Goal: Task Accomplishment & Management: Manage account settings

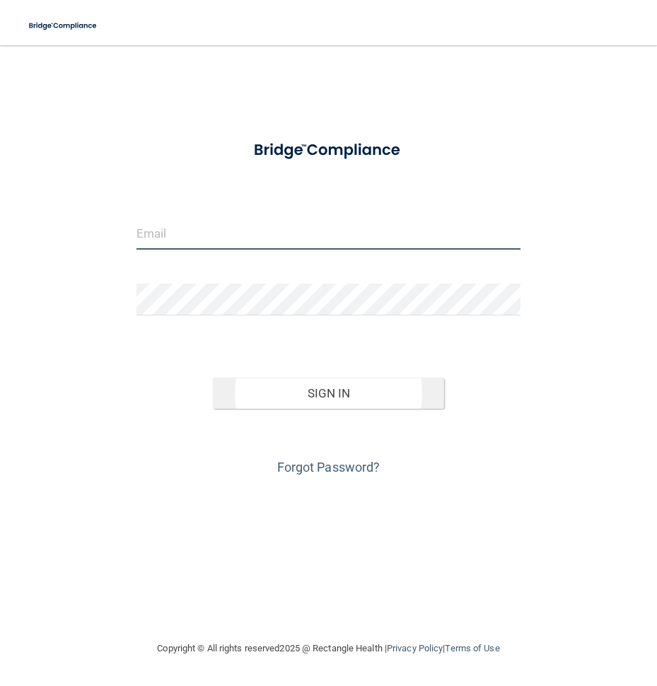
type input "[EMAIL_ADDRESS][DOMAIN_NAME]"
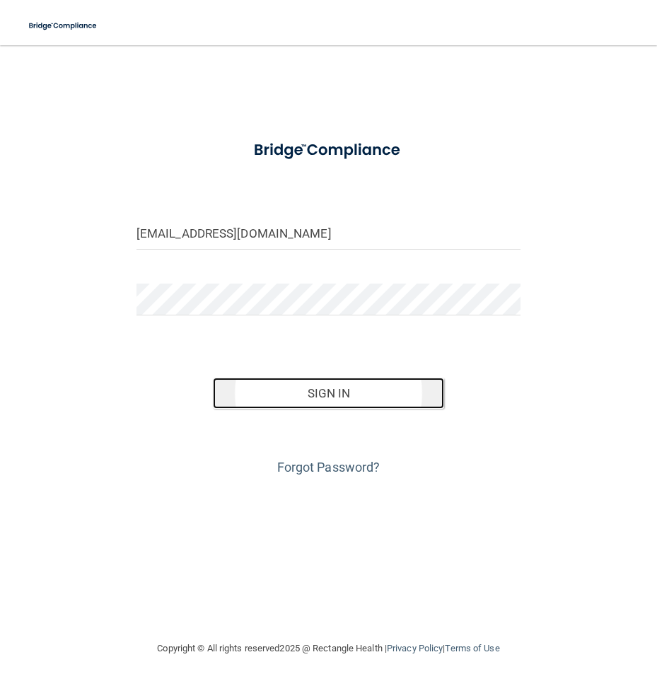
click at [305, 395] on button "Sign In" at bounding box center [328, 393] width 231 height 31
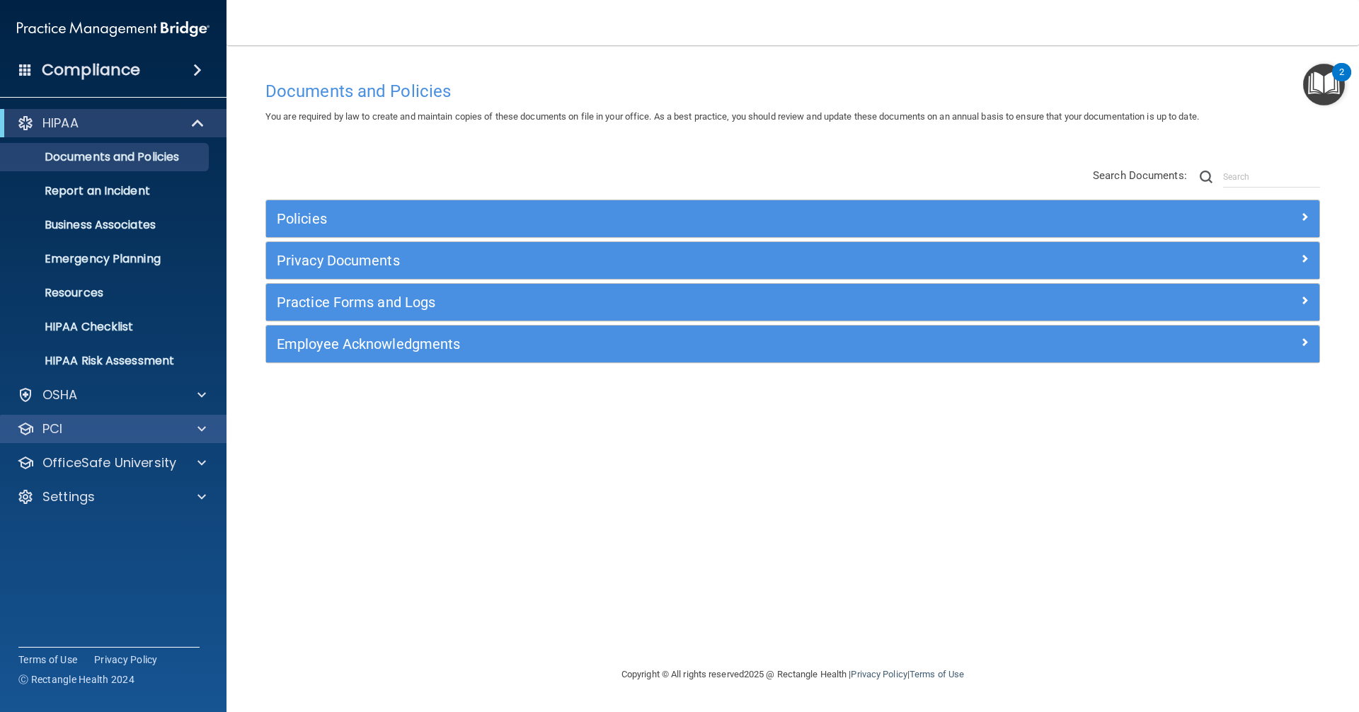
click at [96, 439] on div "PCI" at bounding box center [113, 429] width 227 height 28
click at [114, 430] on div "PCI" at bounding box center [94, 428] width 176 height 17
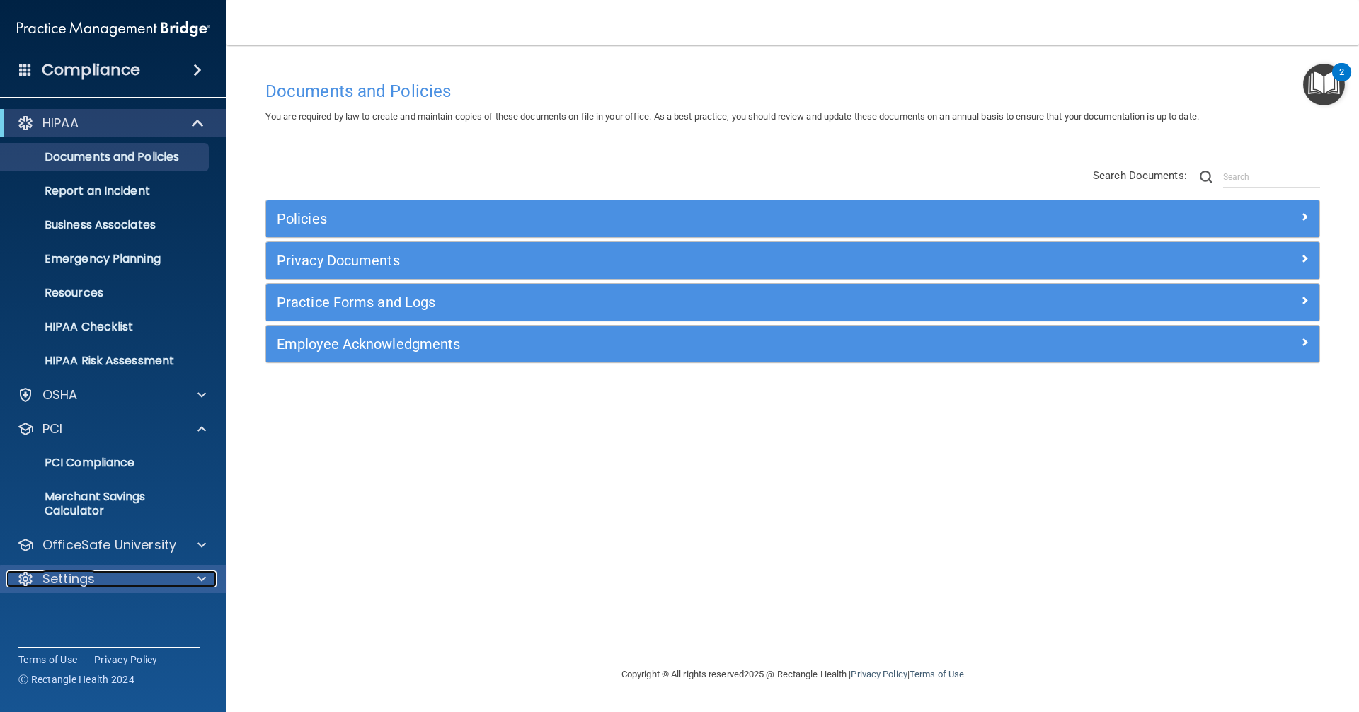
click at [121, 584] on div "Settings" at bounding box center [94, 578] width 176 height 17
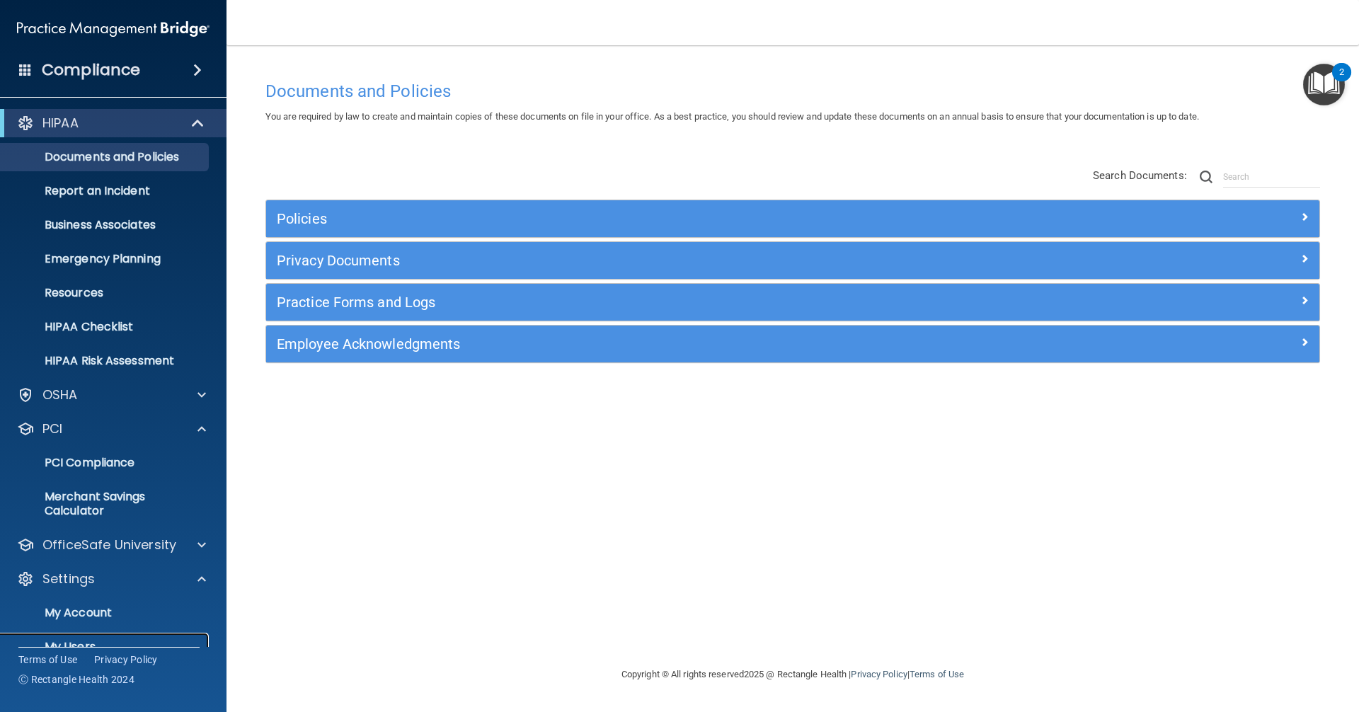
click at [111, 636] on link "My Users" at bounding box center [97, 647] width 223 height 28
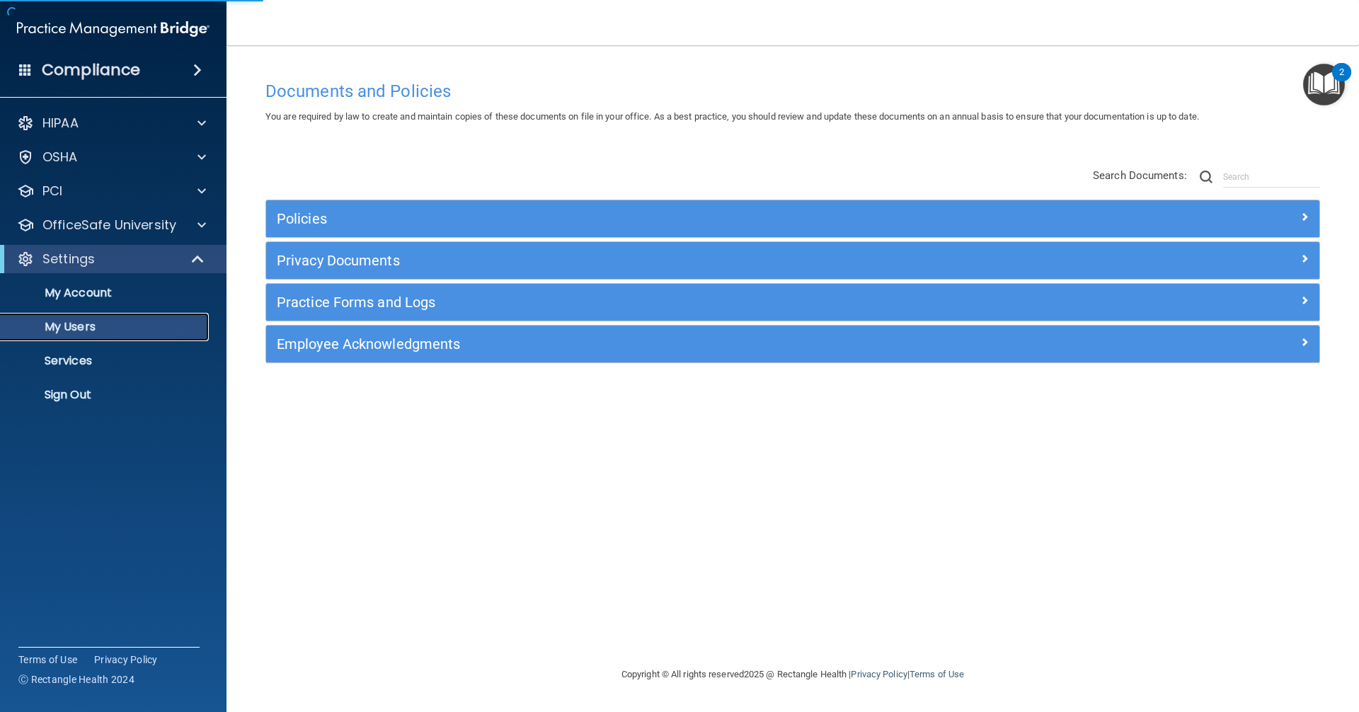
select select "20"
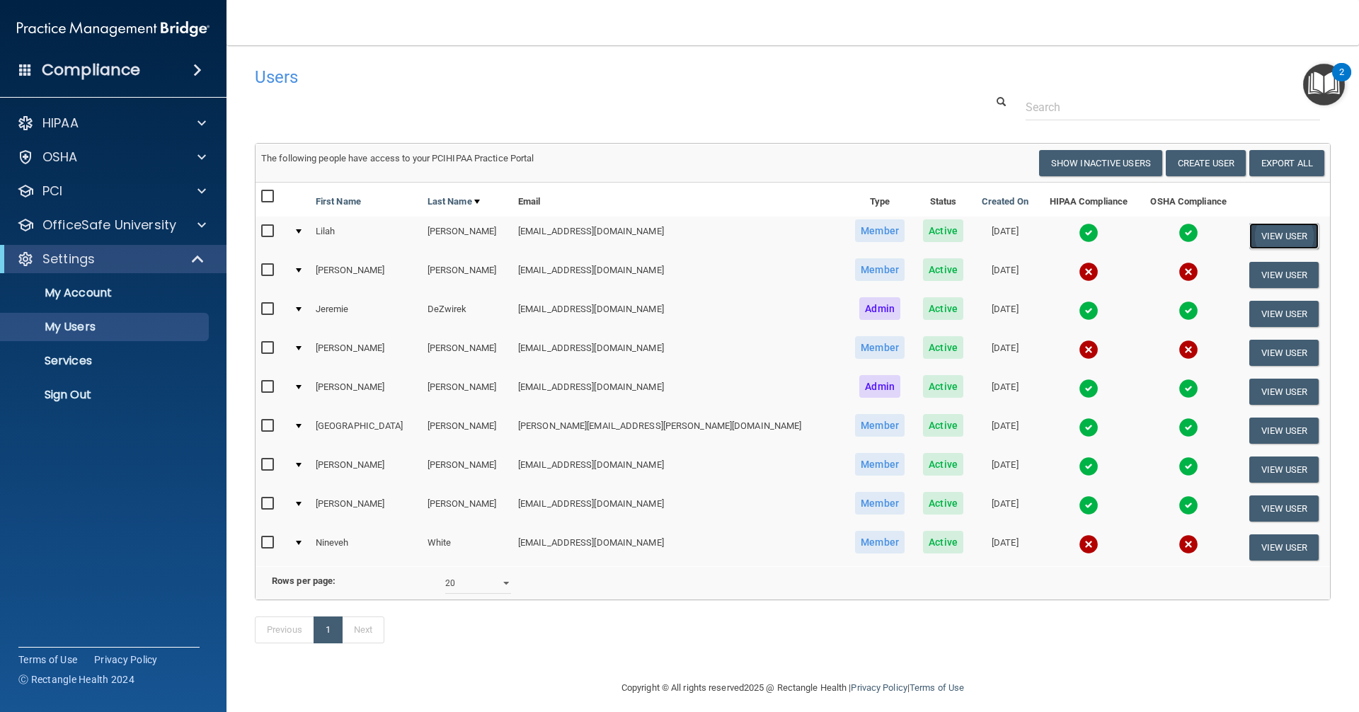
click at [657, 230] on button "View User" at bounding box center [1284, 236] width 70 height 26
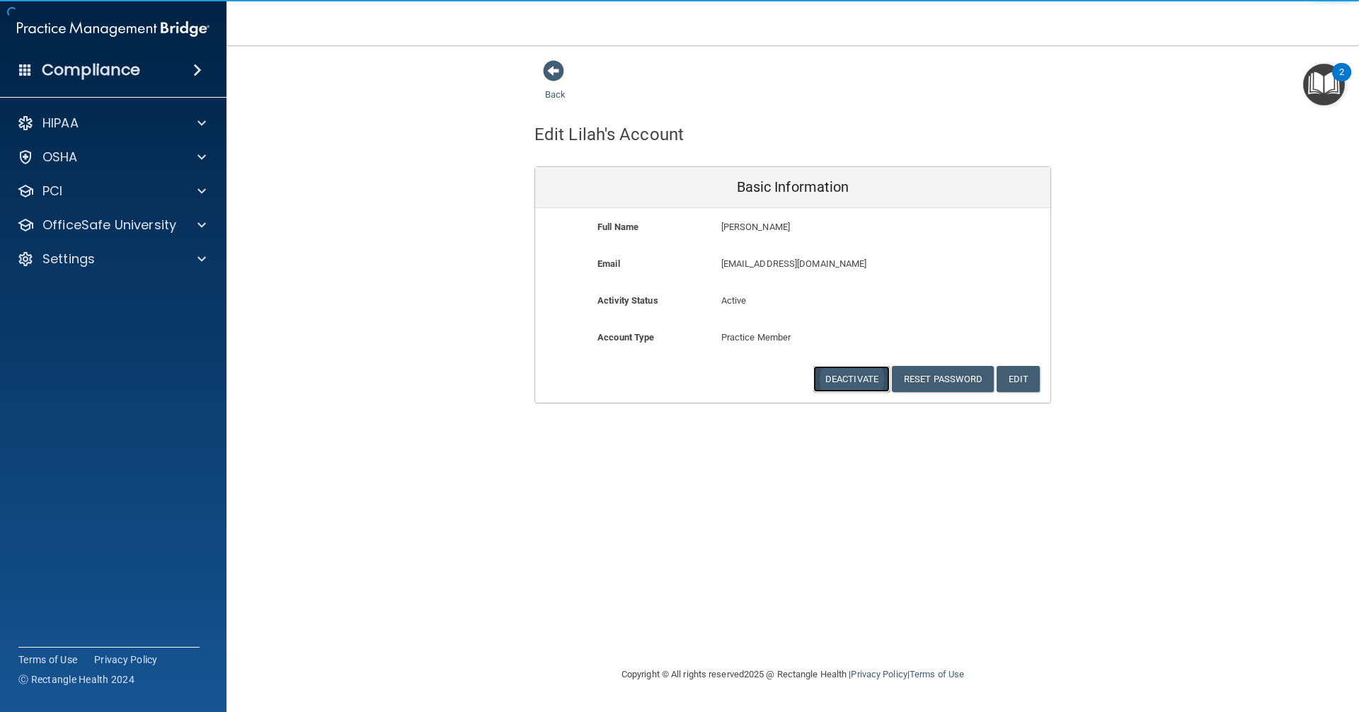
click at [657, 383] on button "Deactivate" at bounding box center [851, 379] width 76 height 26
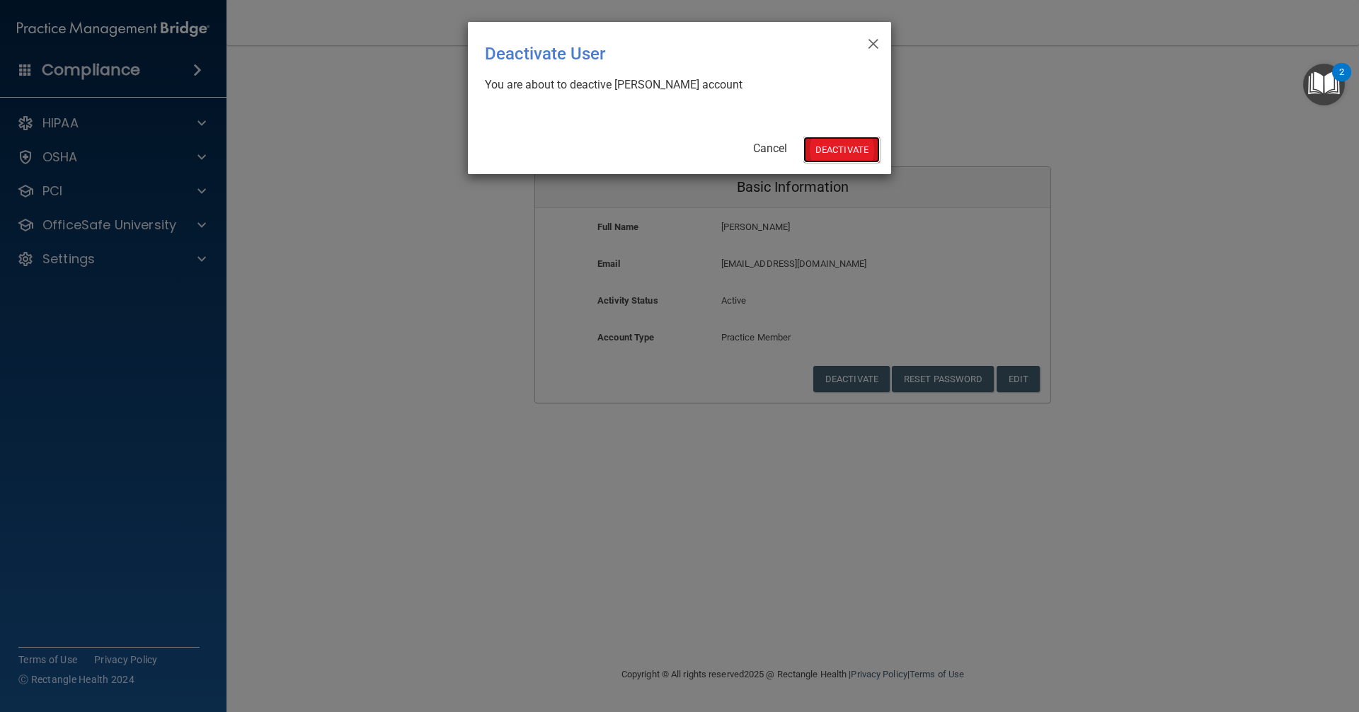
click at [657, 158] on button "Deactivate" at bounding box center [841, 150] width 76 height 26
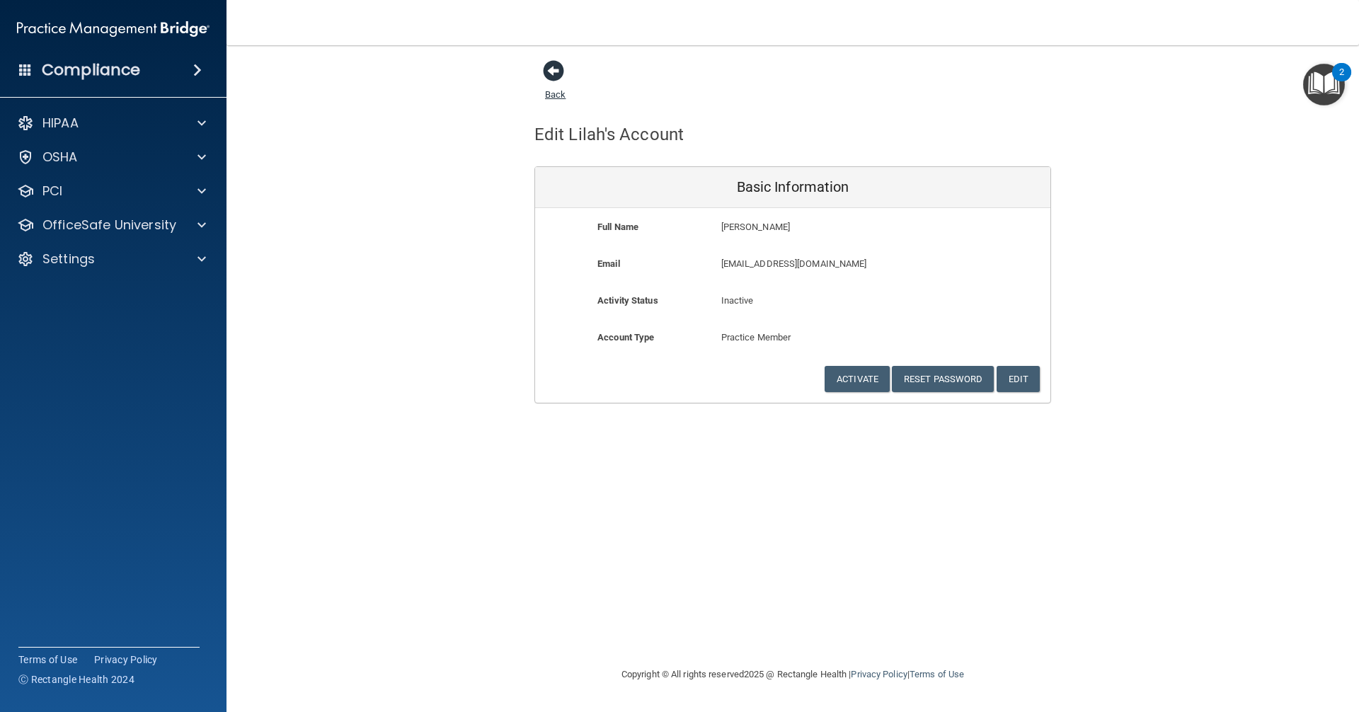
click at [552, 63] on span at bounding box center [553, 70] width 21 height 21
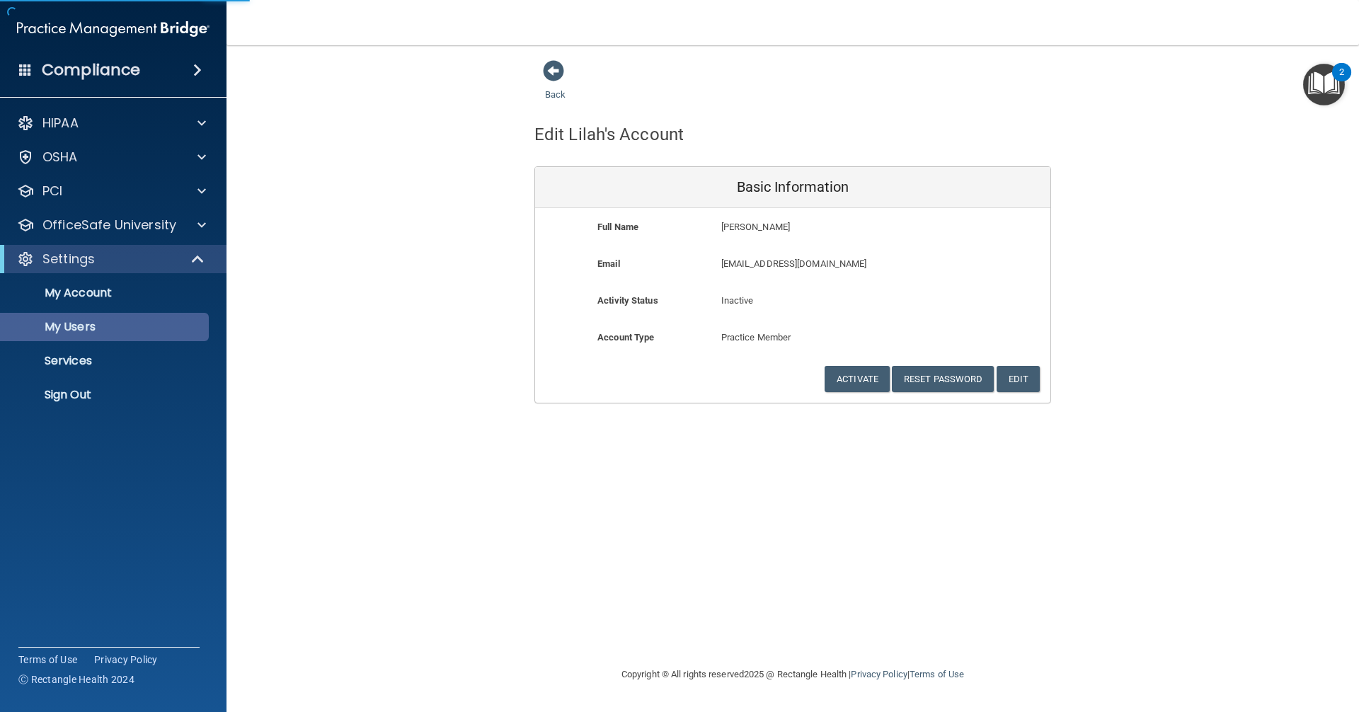
select select "20"
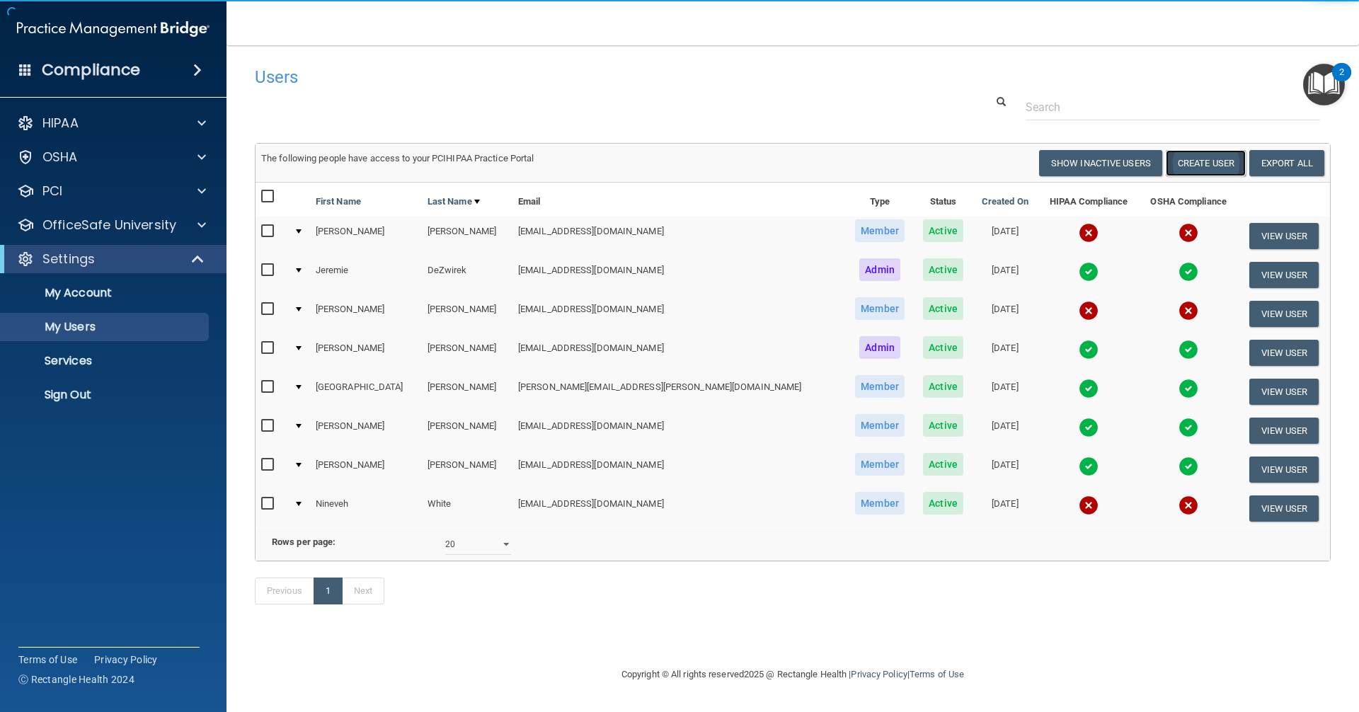
click at [1212, 166] on button "Create User" at bounding box center [1206, 163] width 80 height 26
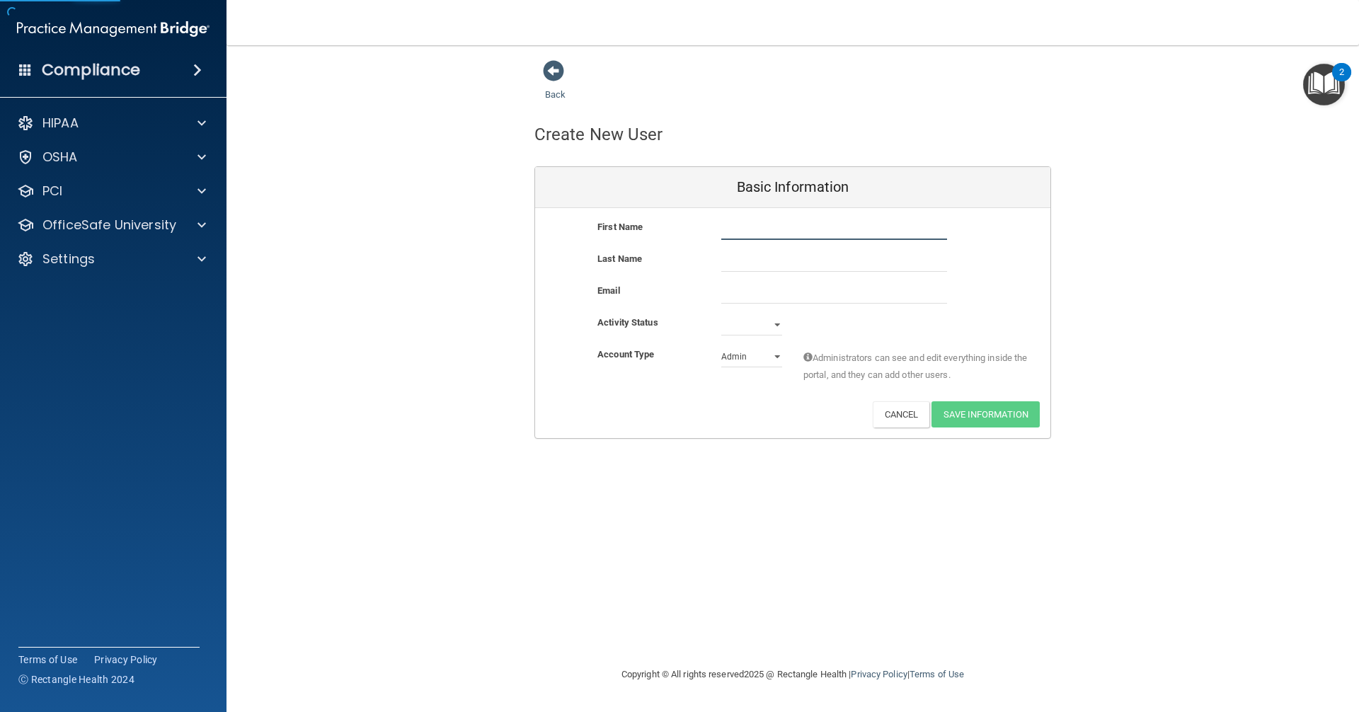
click at [777, 234] on input "text" at bounding box center [834, 229] width 226 height 21
type input "Ashwin"
click at [776, 259] on input "text" at bounding box center [834, 261] width 226 height 21
type input "Limeta"
paste input "aslimeta@students.nusd.org"
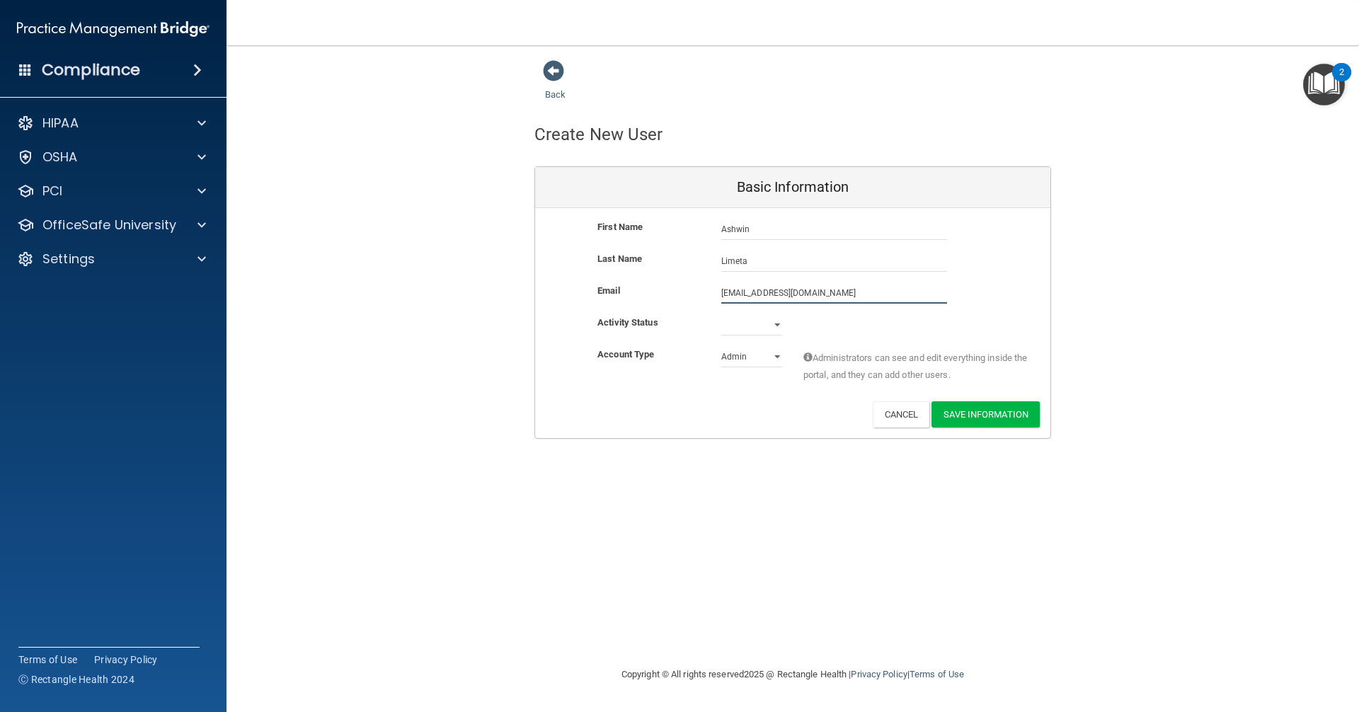
type input "aslimeta@students.nusd.org"
click at [732, 321] on select "Active Inactive" at bounding box center [751, 324] width 61 height 21
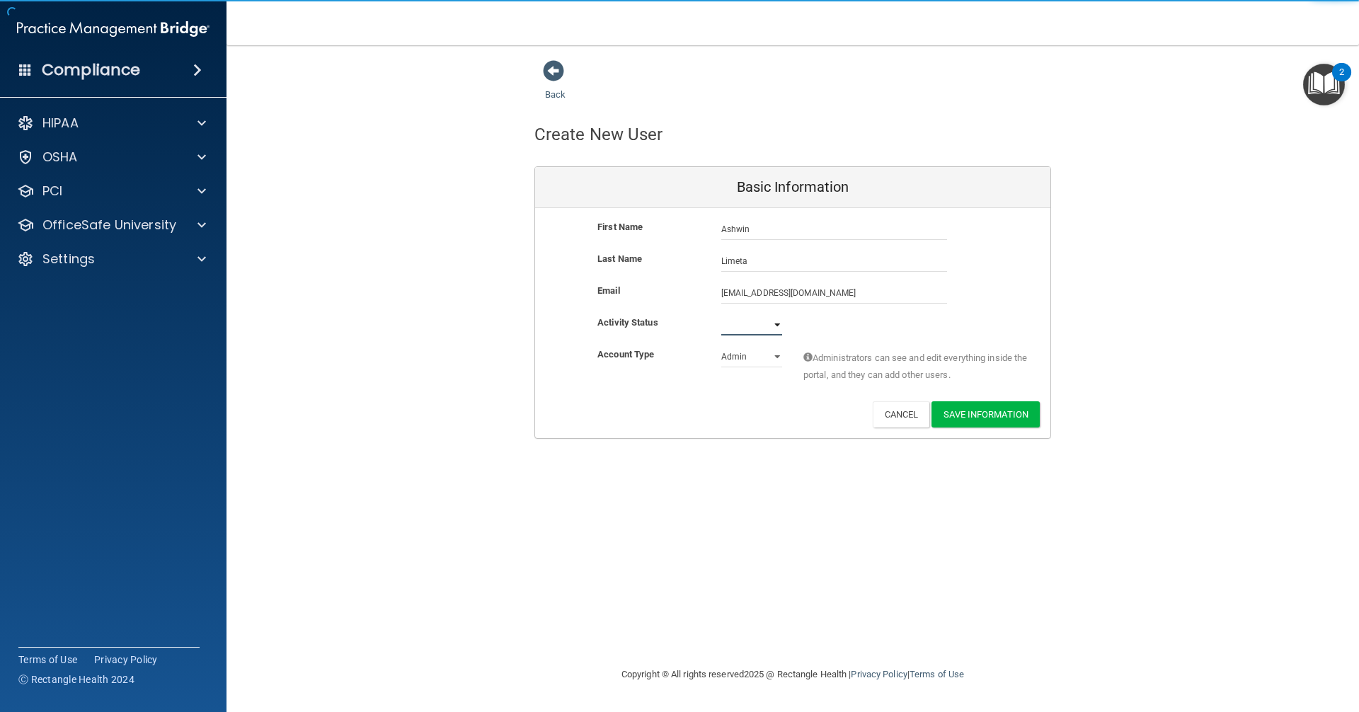
select select "active"
click at [721, 314] on select "Active Inactive" at bounding box center [751, 324] width 61 height 21
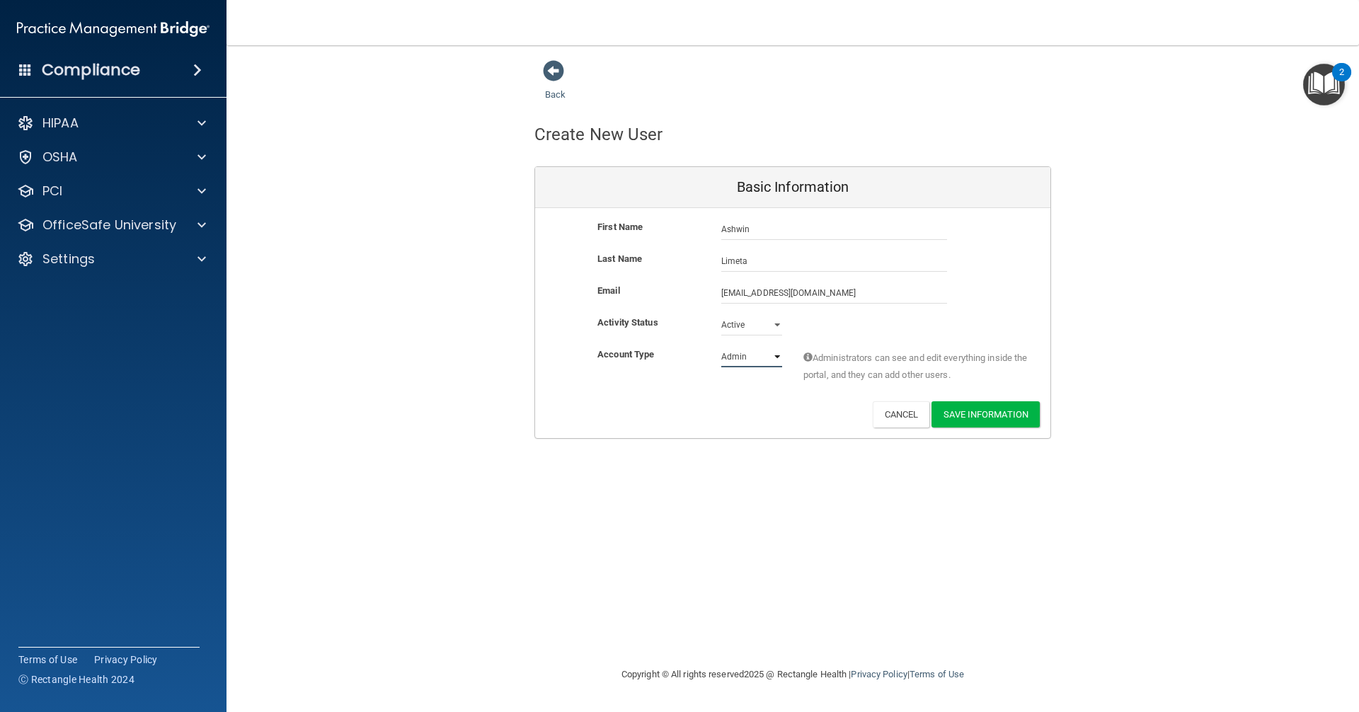
click at [735, 358] on select "Admin Member" at bounding box center [751, 356] width 61 height 21
select select "practice_member"
click at [721, 346] on select "Admin Member" at bounding box center [751, 356] width 61 height 21
click at [984, 408] on button "Save Information" at bounding box center [985, 414] width 108 height 26
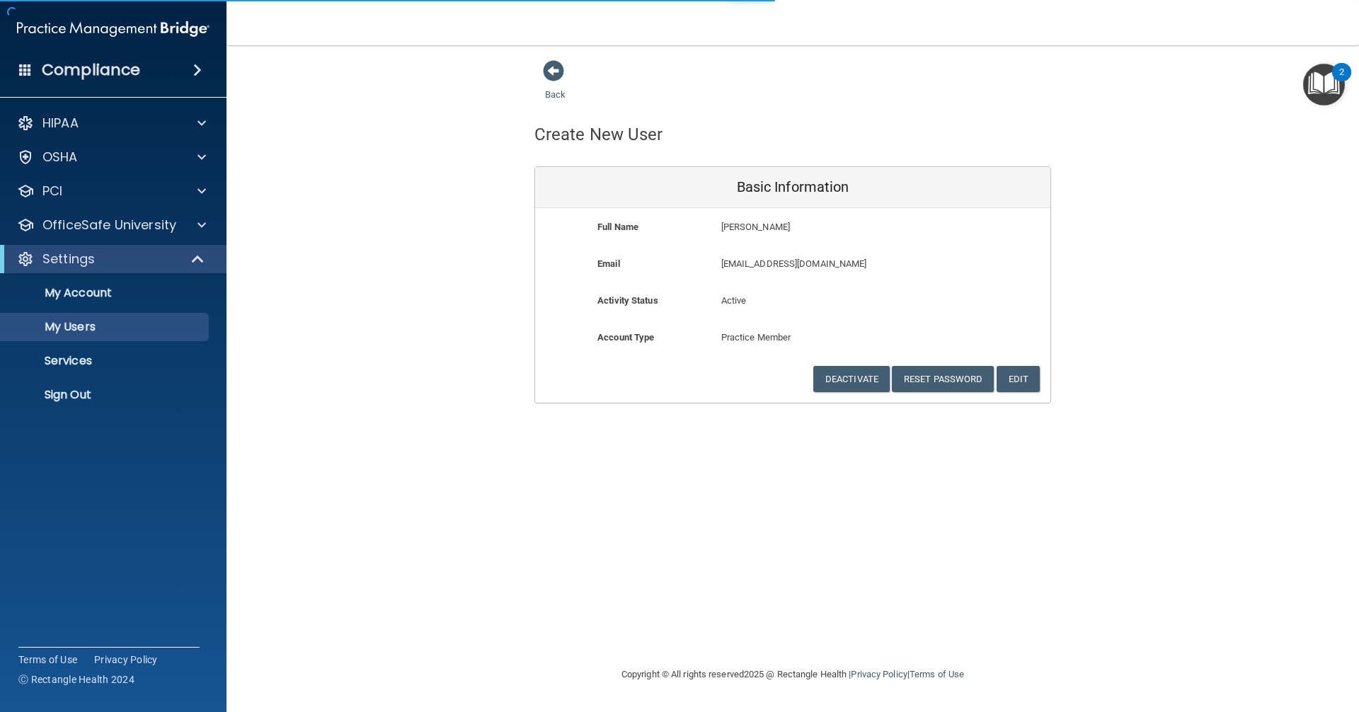
select select "20"
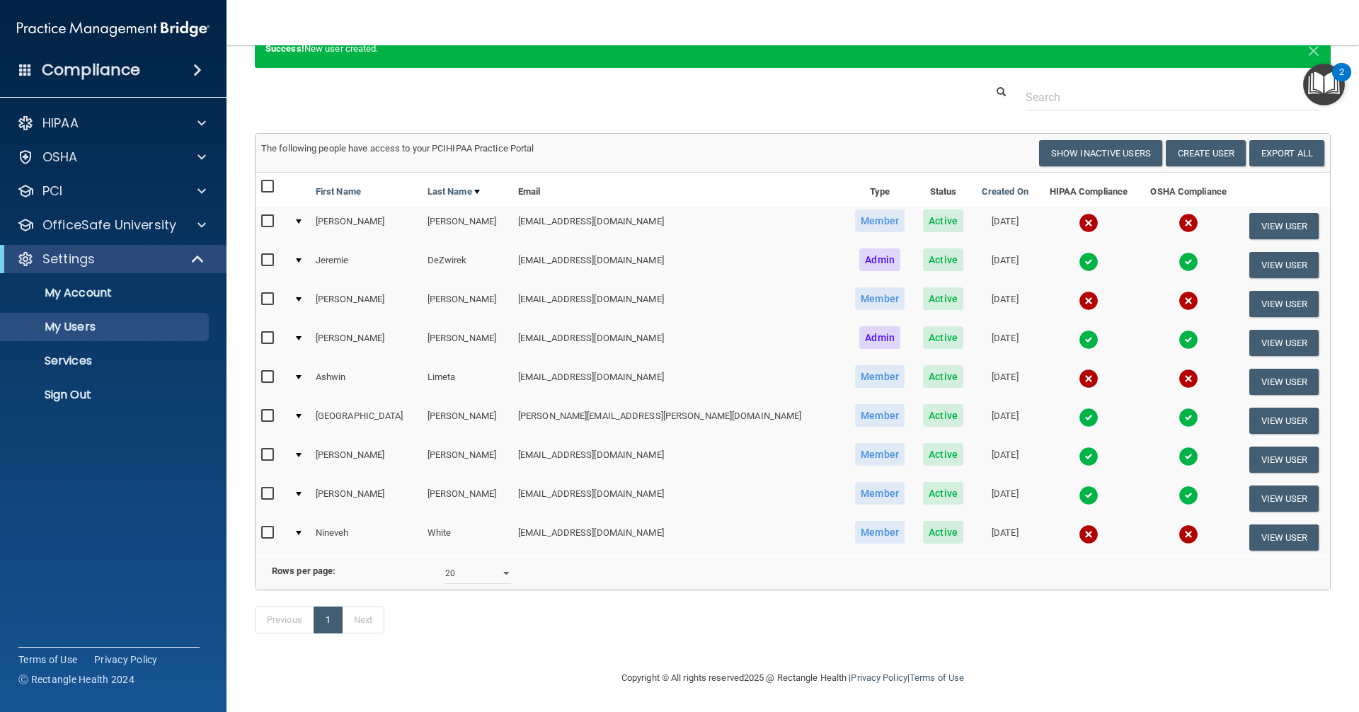
scroll to position [67, 0]
click at [1250, 534] on button "View User" at bounding box center [1284, 537] width 70 height 26
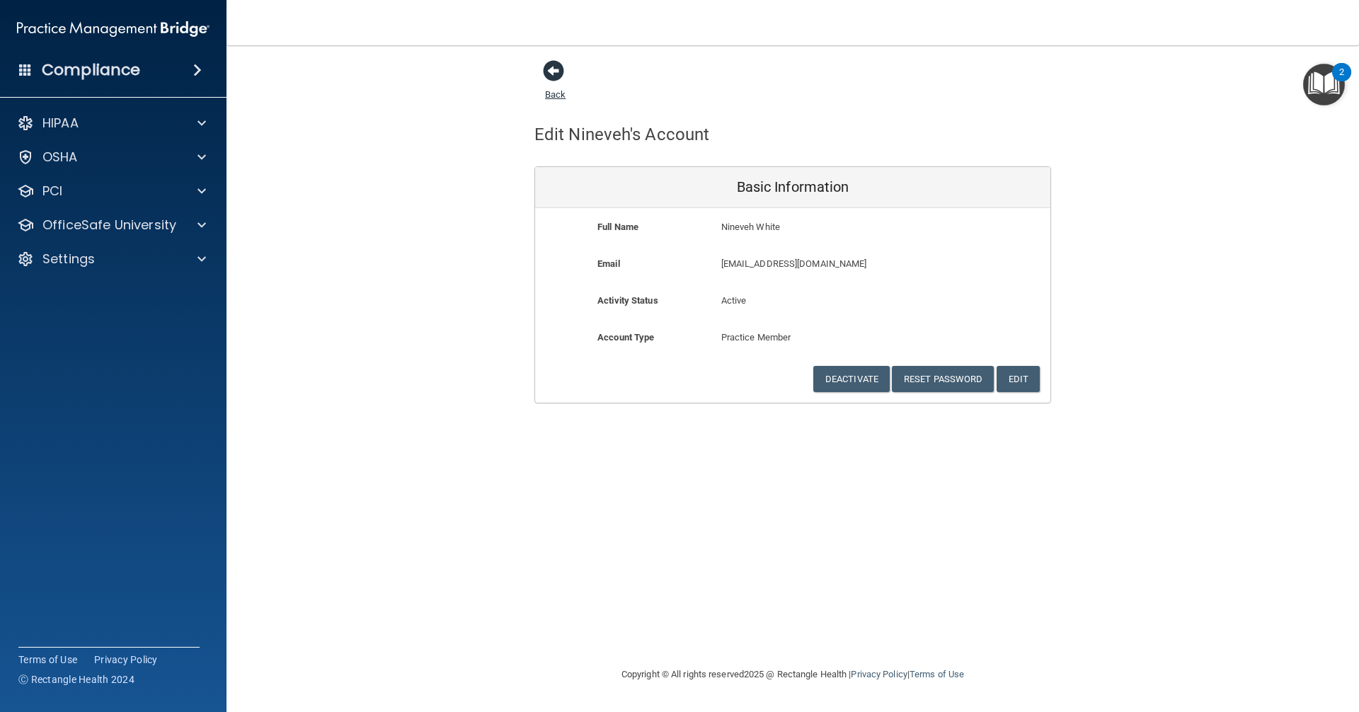
click at [558, 67] on span at bounding box center [553, 70] width 21 height 21
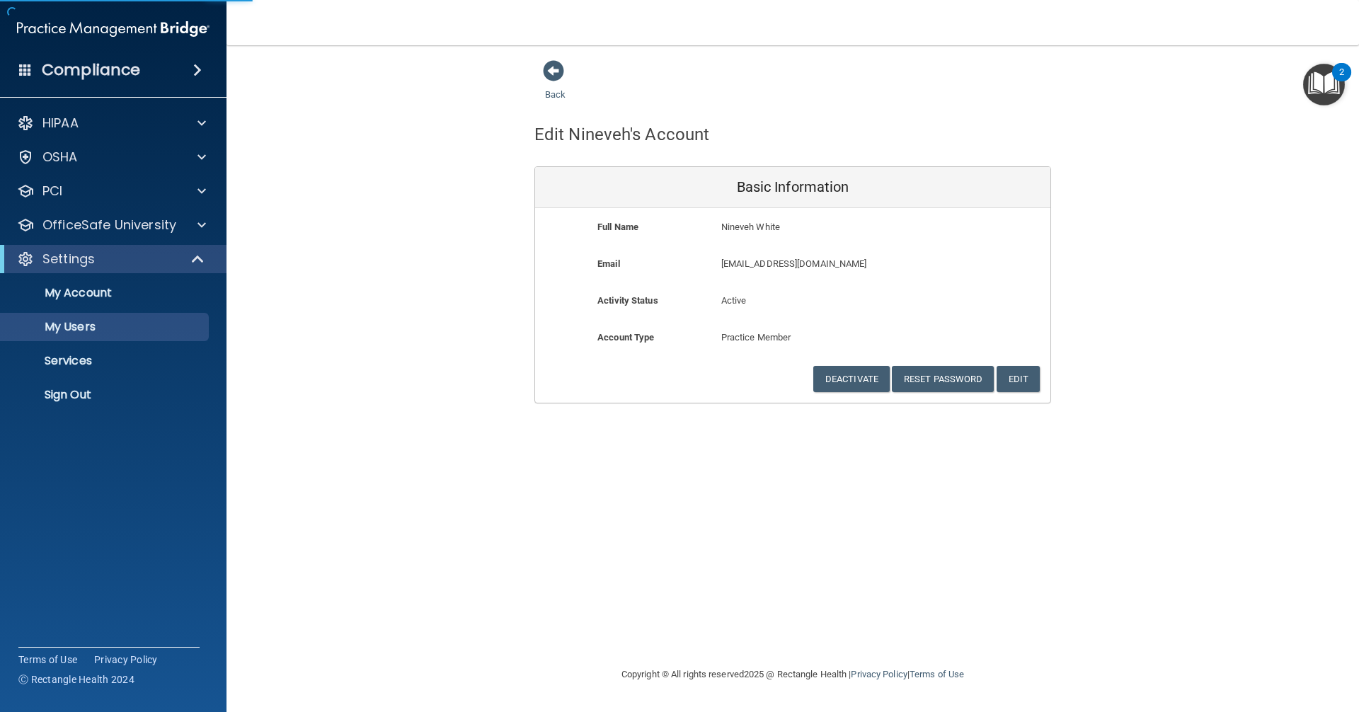
select select "20"
